Goal: Information Seeking & Learning: Learn about a topic

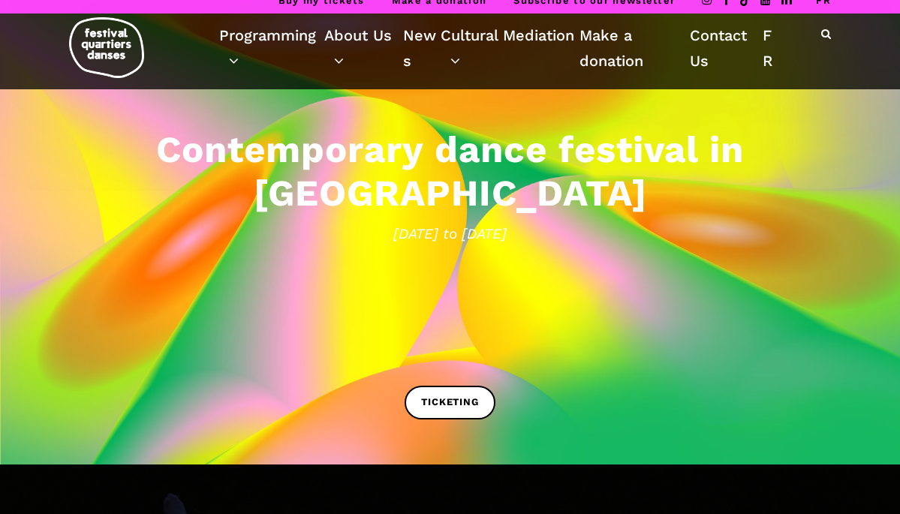
scroll to position [13, 0]
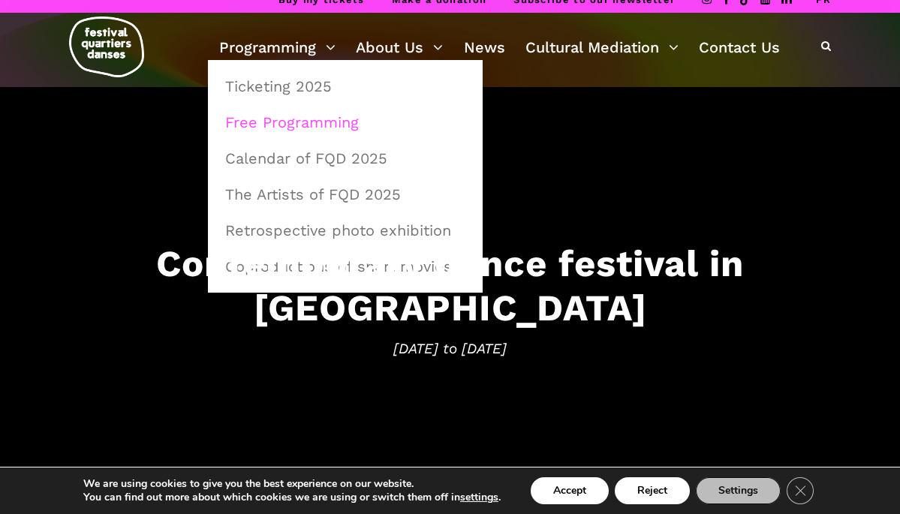
click at [288, 120] on link "Free Programming" at bounding box center [345, 122] width 258 height 35
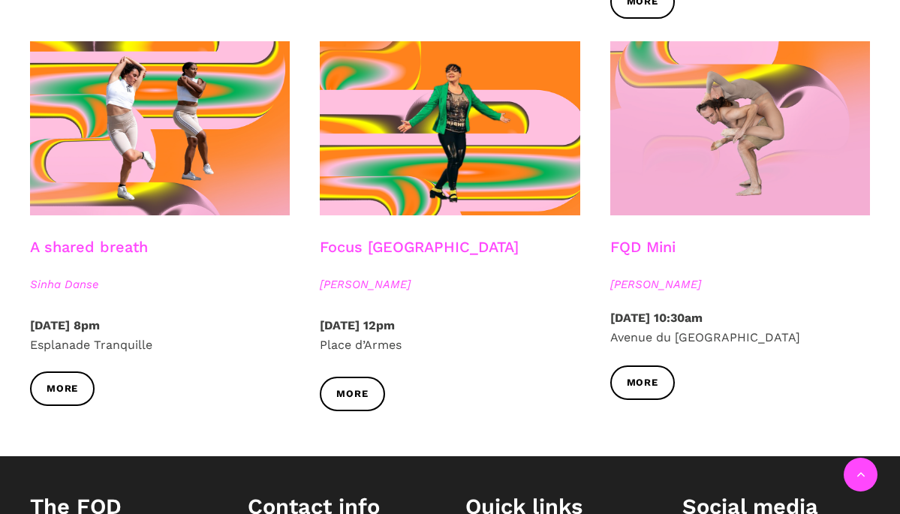
scroll to position [1710, 0]
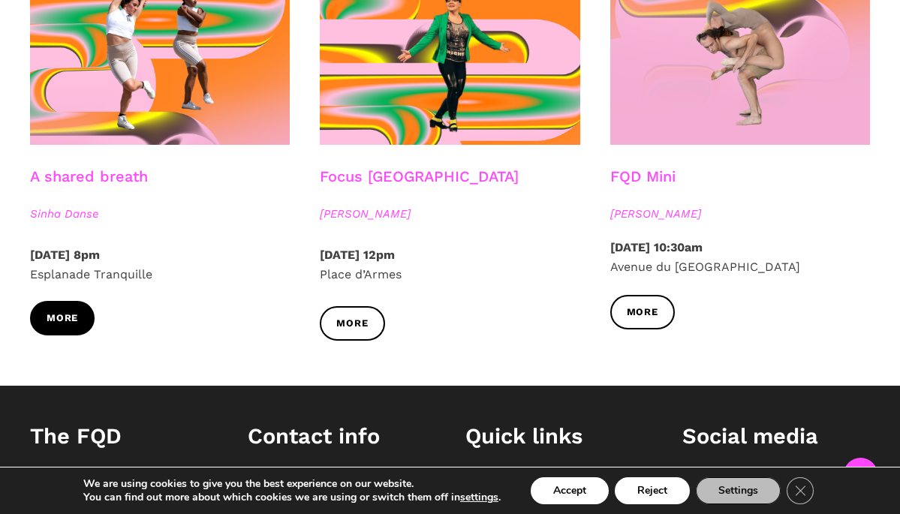
click at [63, 311] on span "More" at bounding box center [63, 319] width 32 height 16
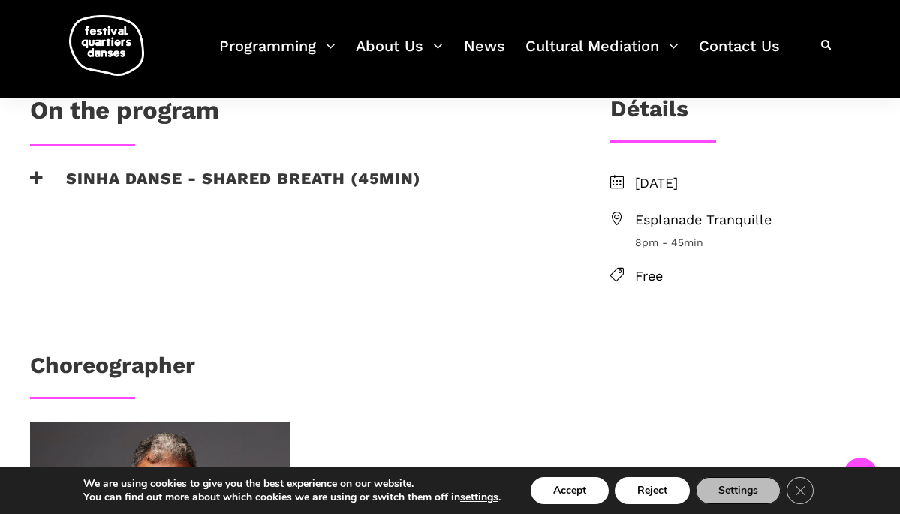
scroll to position [346, 0]
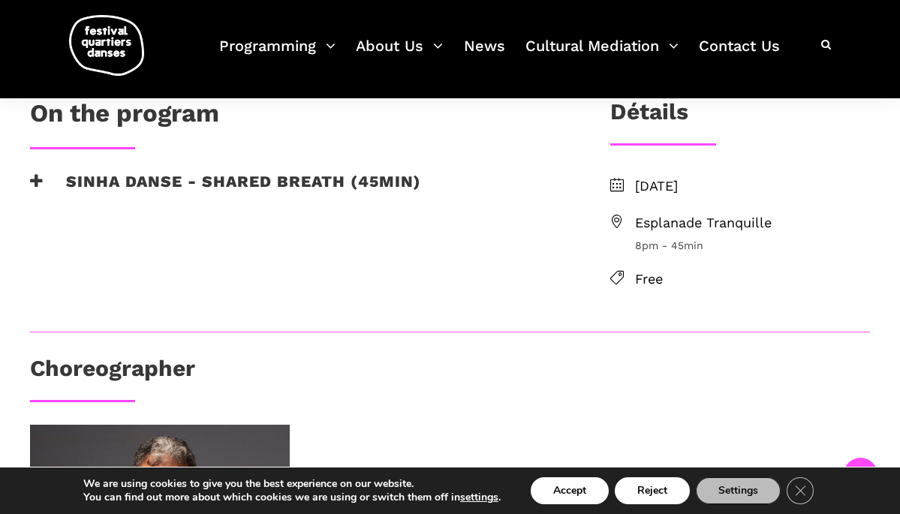
click at [279, 176] on h3 "Sinha Danse - Shared breath (45min)" at bounding box center [225, 191] width 391 height 38
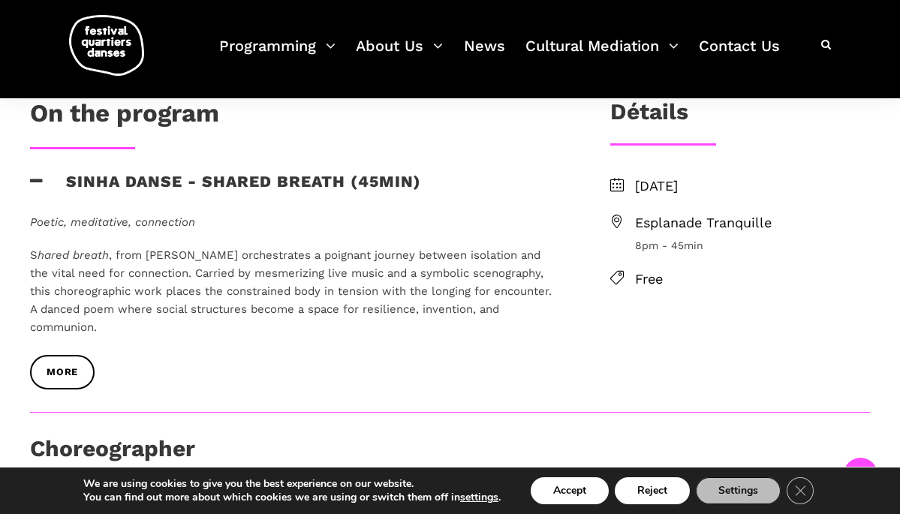
click at [279, 176] on h3 "Sinha Danse - Shared breath (45min)" at bounding box center [225, 191] width 391 height 38
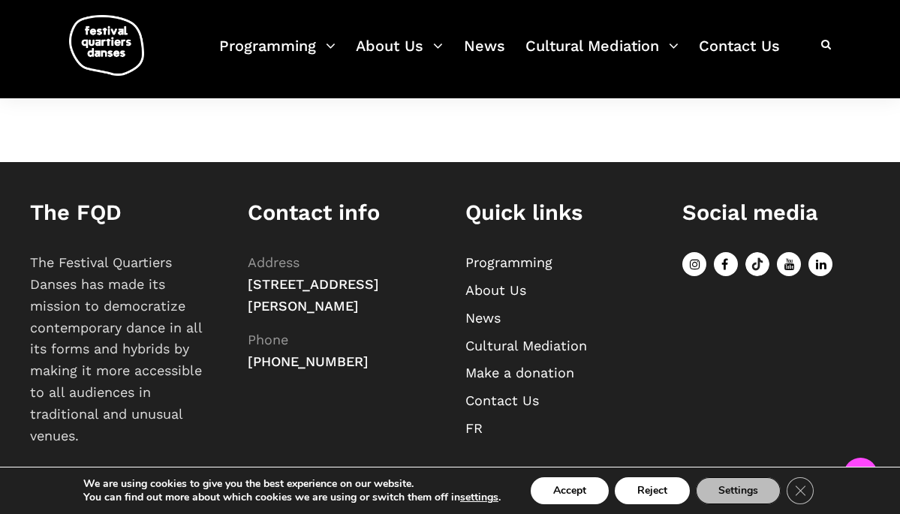
scroll to position [947, 0]
